Goal: Transaction & Acquisition: Subscribe to service/newsletter

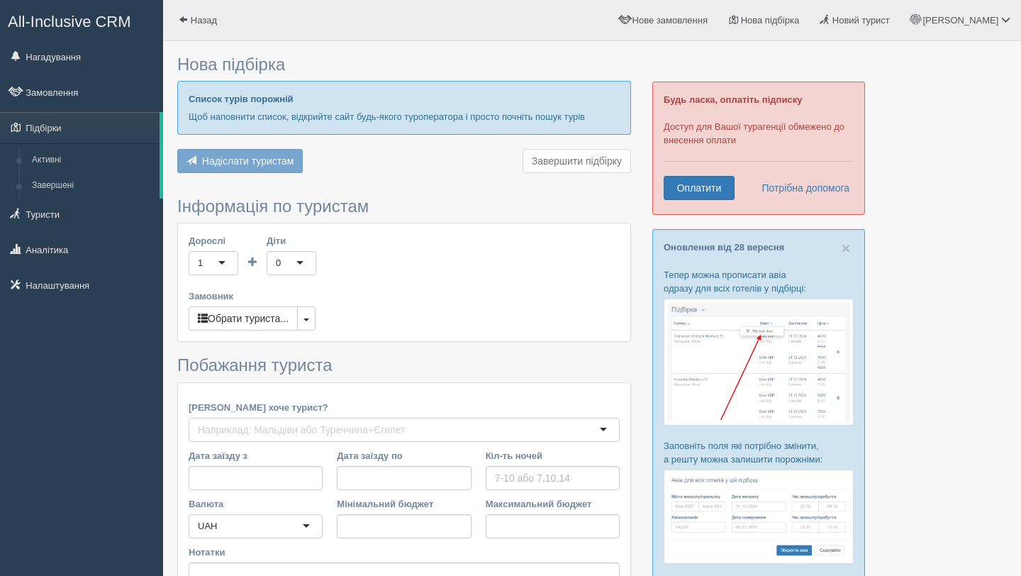
click at [978, 378] on div at bounding box center [591, 360] width 829 height 624
click at [712, 189] on link "Оплатити" at bounding box center [698, 188] width 71 height 24
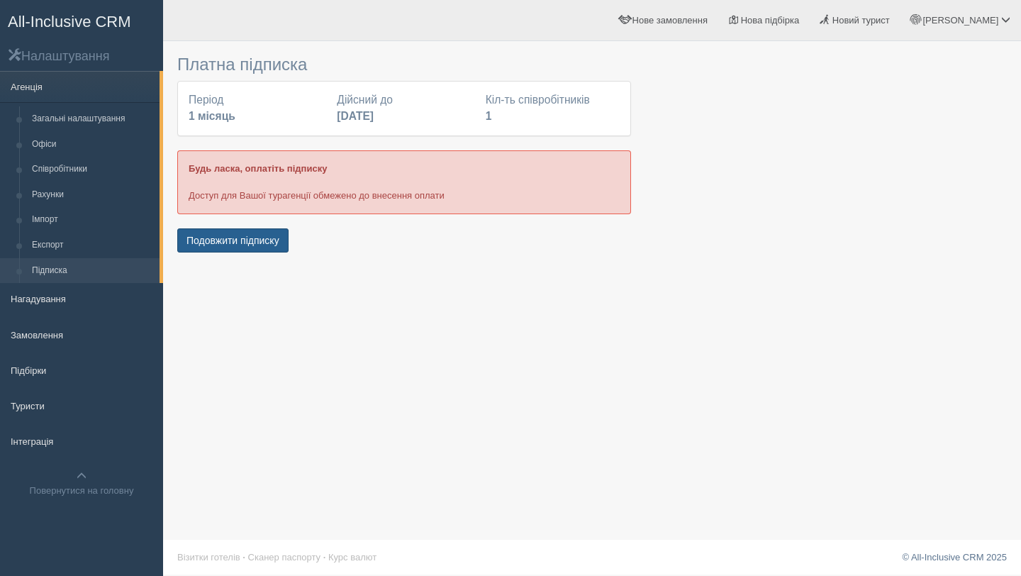
click at [243, 235] on button "Подовжити підписку" at bounding box center [232, 240] width 111 height 24
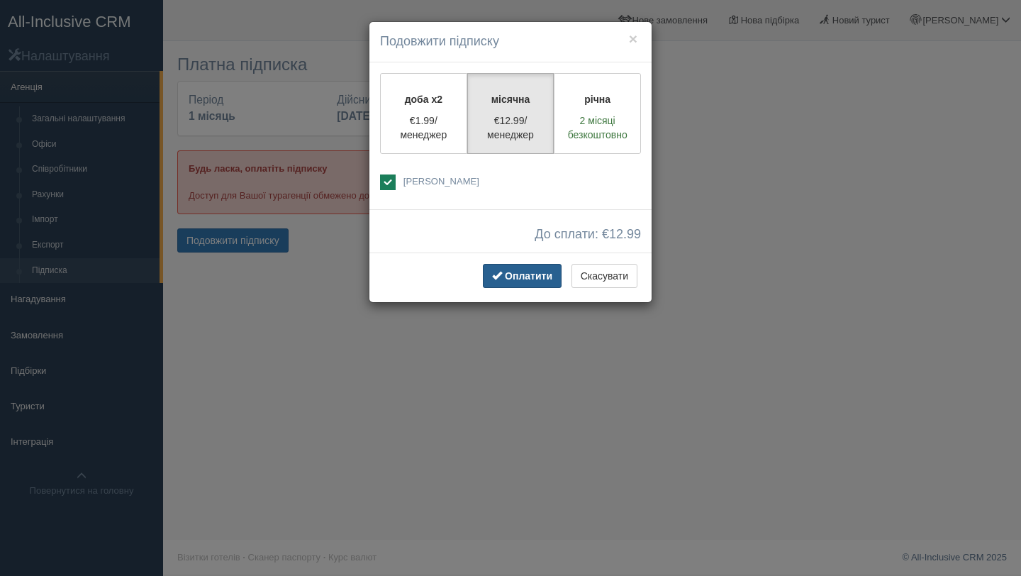
click at [519, 275] on span "Оплатити" at bounding box center [528, 275] width 47 height 11
